Goal: Use online tool/utility: Utilize a website feature to perform a specific function

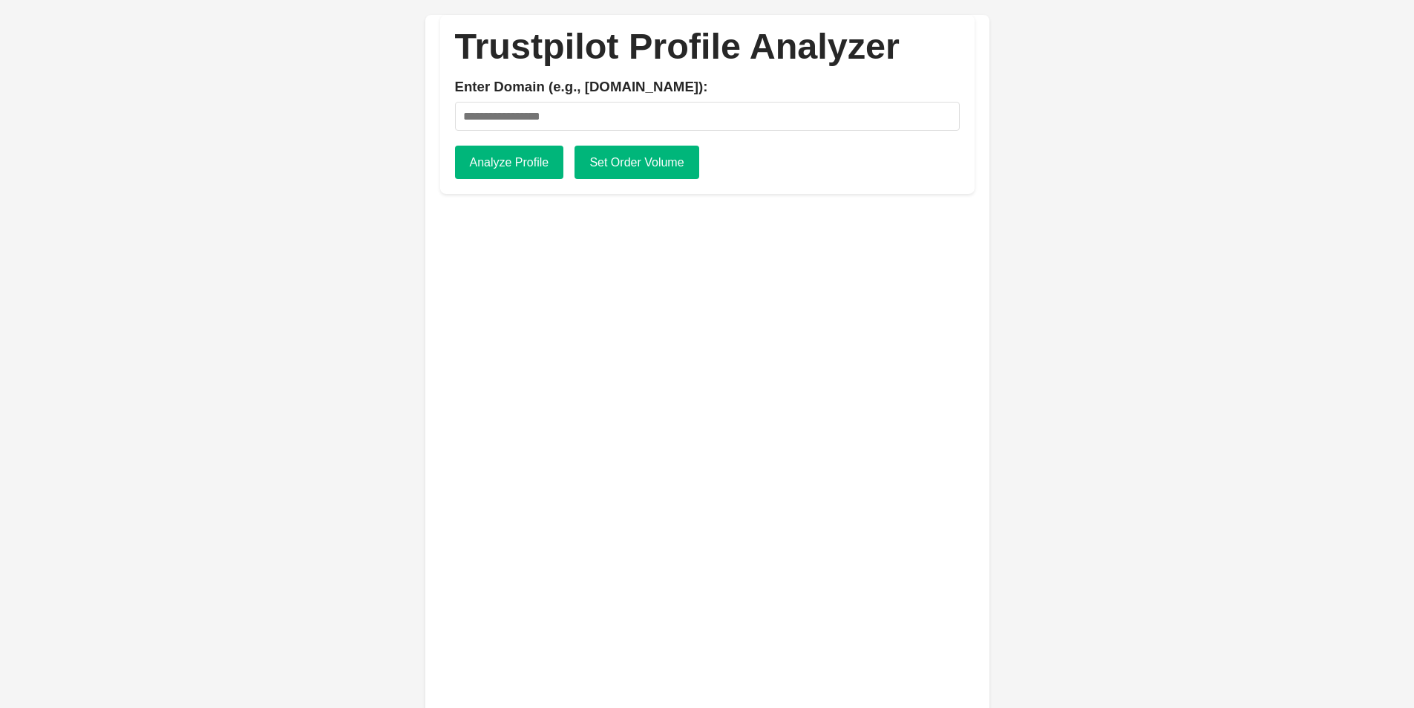
click at [529, 113] on input "Enter Domain (e.g., [DOMAIN_NAME]):" at bounding box center [707, 116] width 505 height 29
type input "**********"
click at [601, 164] on button "Set Order Volume" at bounding box center [637, 163] width 124 height 34
type input "*"
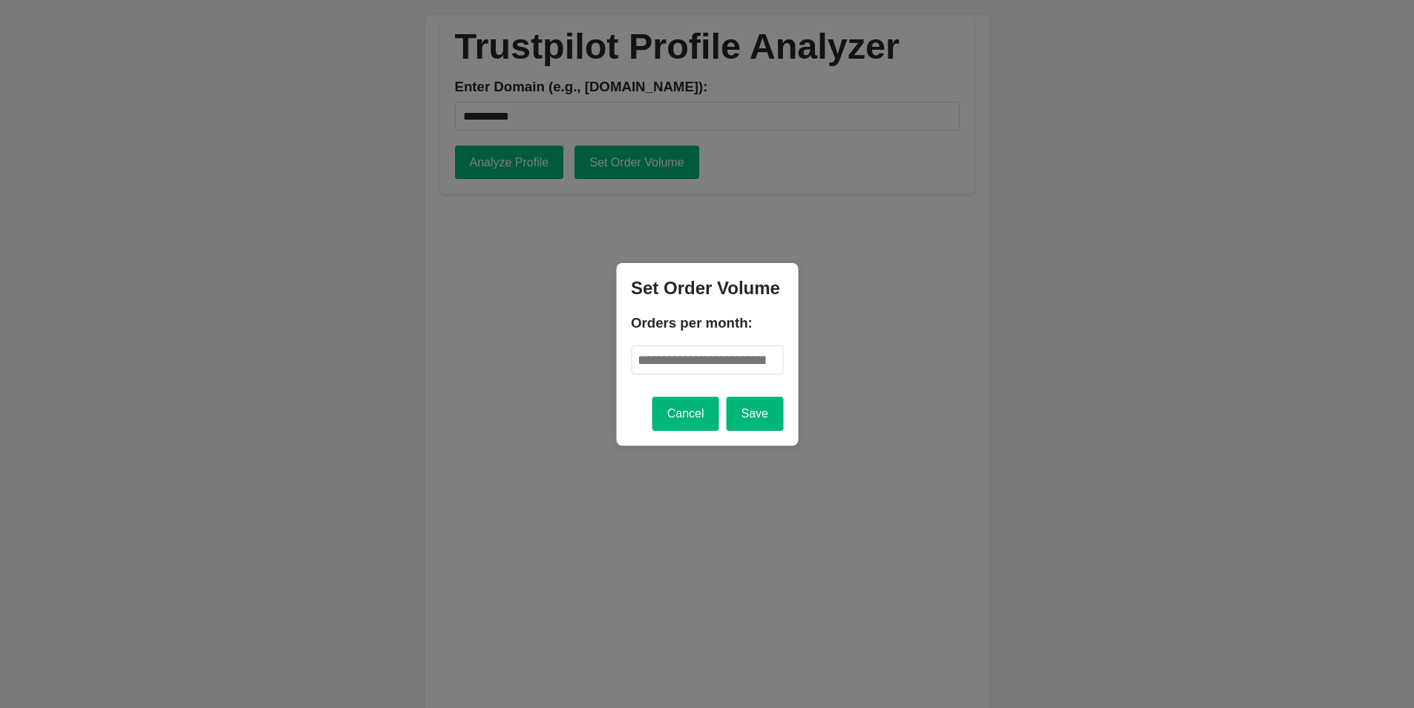
drag, startPoint x: 699, startPoint y: 425, endPoint x: 624, endPoint y: 315, distance: 132.6
click at [699, 425] on button "Cancel" at bounding box center [686, 413] width 67 height 34
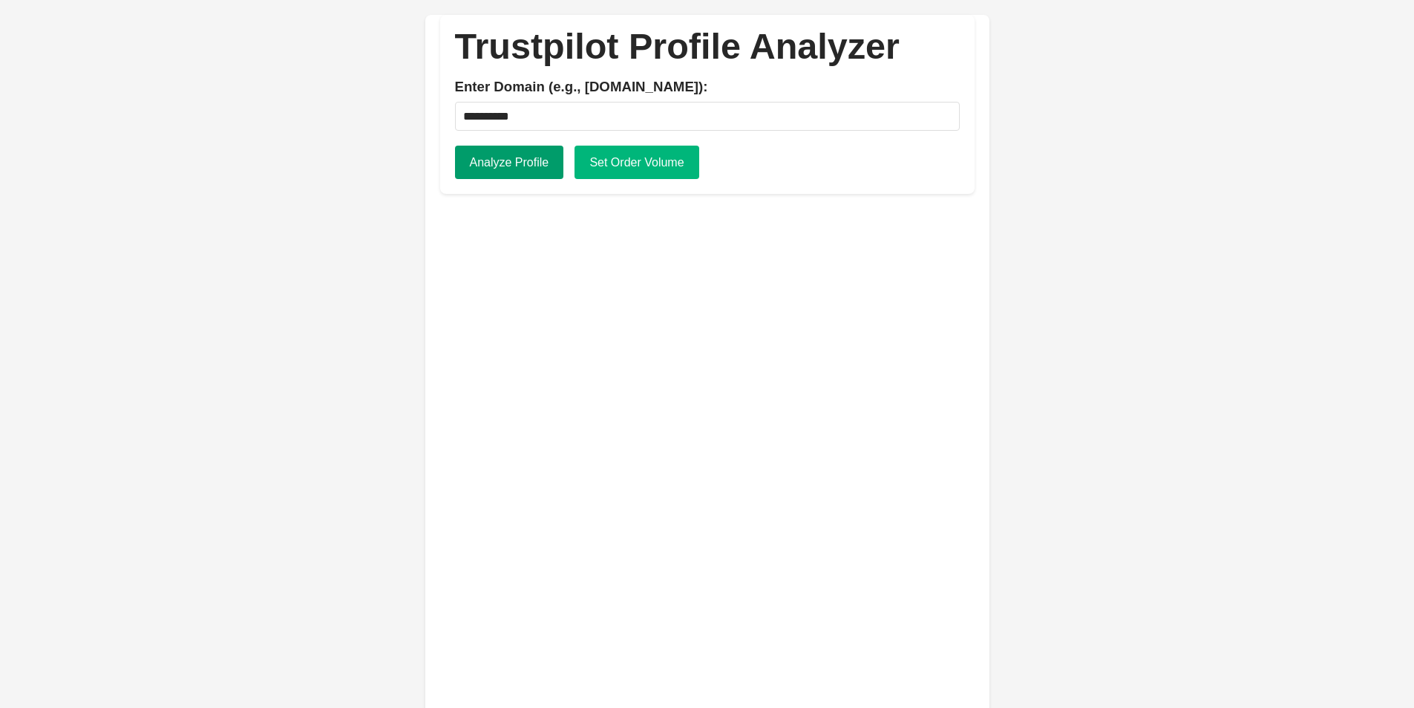
click at [525, 159] on button "Analyze Profile" at bounding box center [509, 163] width 109 height 34
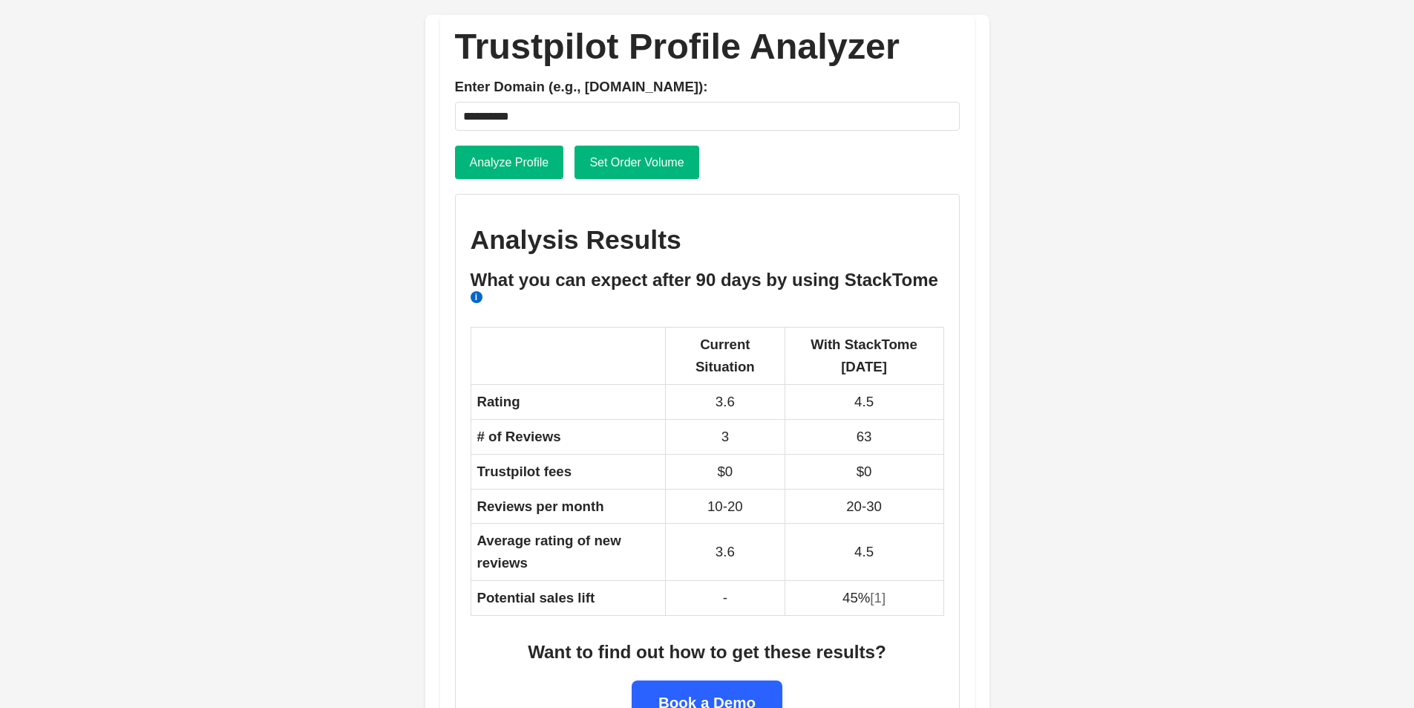
click at [543, 112] on input "**********" at bounding box center [707, 116] width 505 height 29
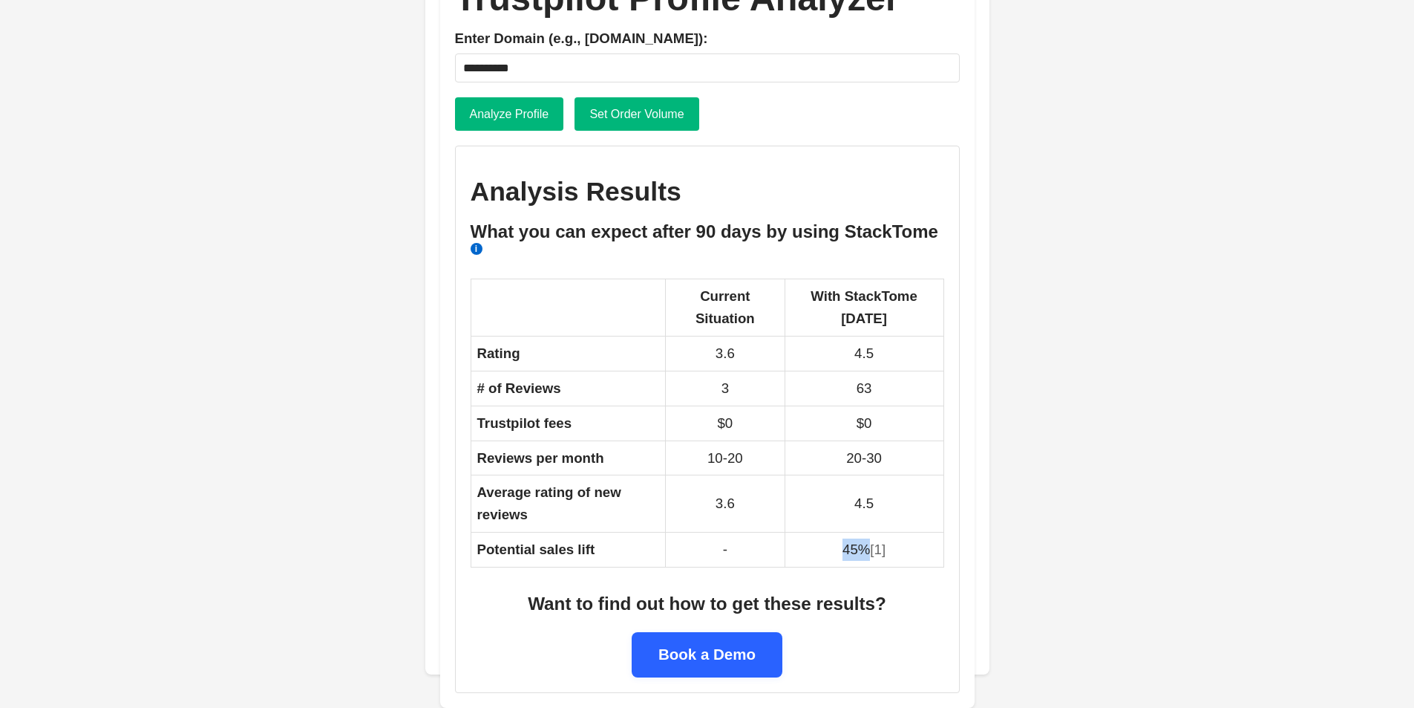
drag, startPoint x: 848, startPoint y: 553, endPoint x: 867, endPoint y: 554, distance: 19.3
click at [861, 554] on td "45% [1]" at bounding box center [864, 549] width 159 height 35
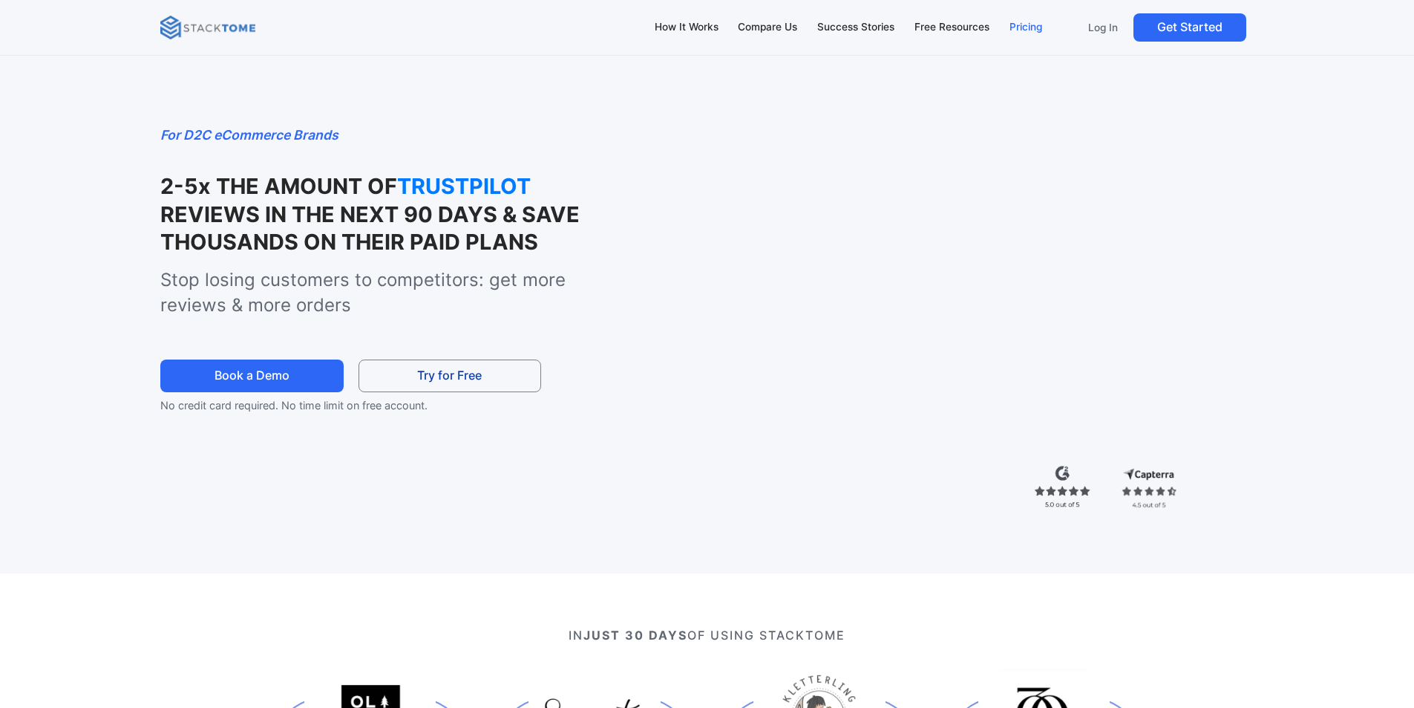
click at [1022, 22] on div "Pricing" at bounding box center [1026, 27] width 33 height 16
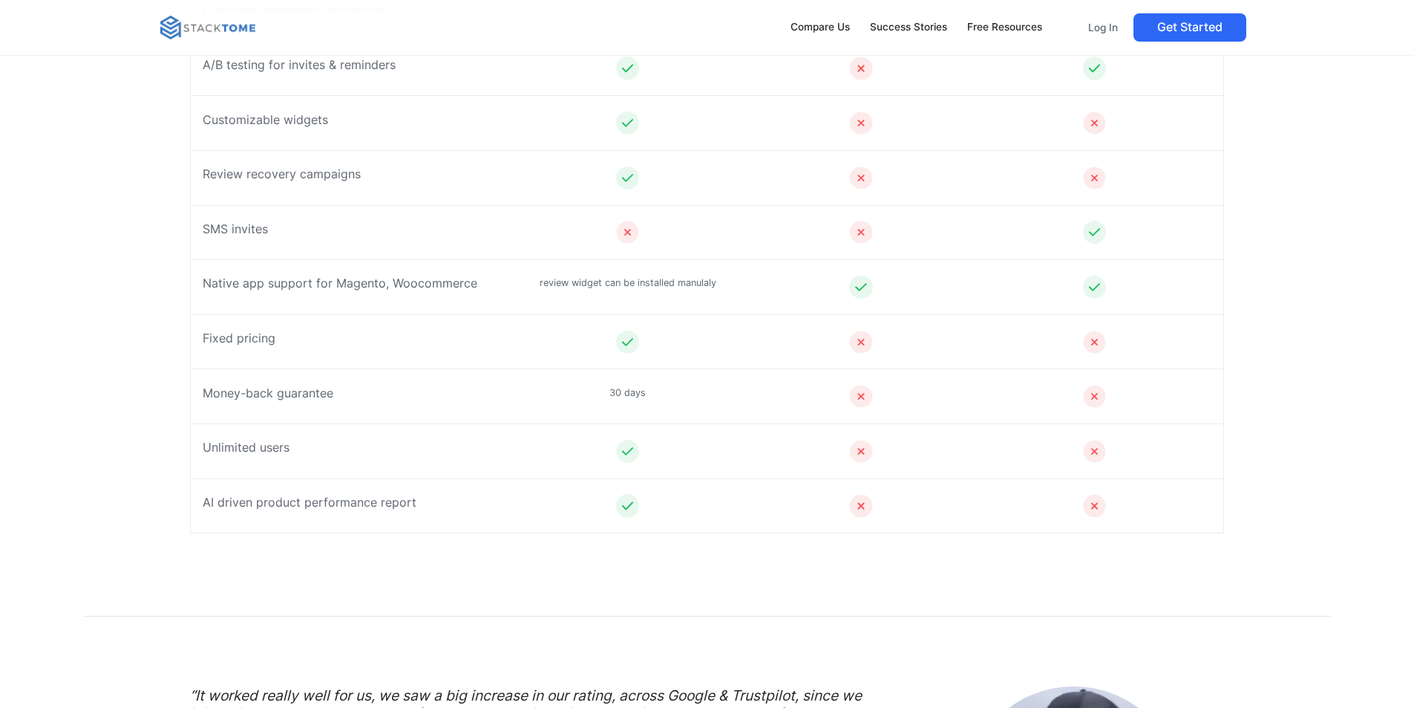
scroll to position [1336, 0]
